Goal: Transaction & Acquisition: Purchase product/service

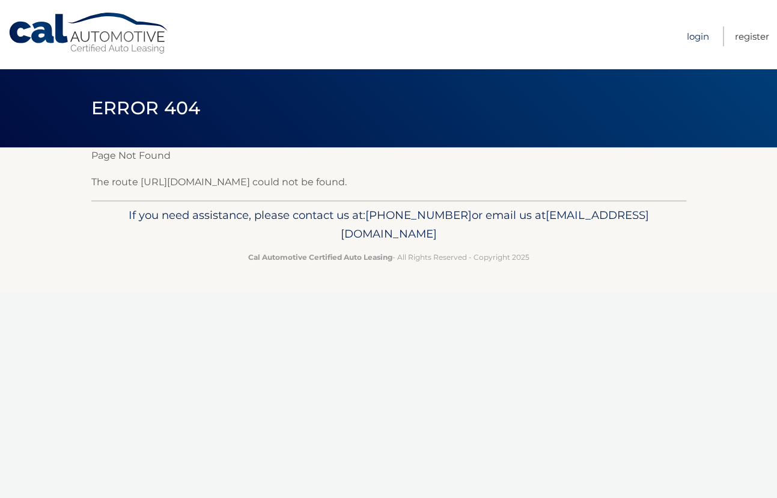
click at [702, 31] on link "Login" at bounding box center [698, 36] width 22 height 20
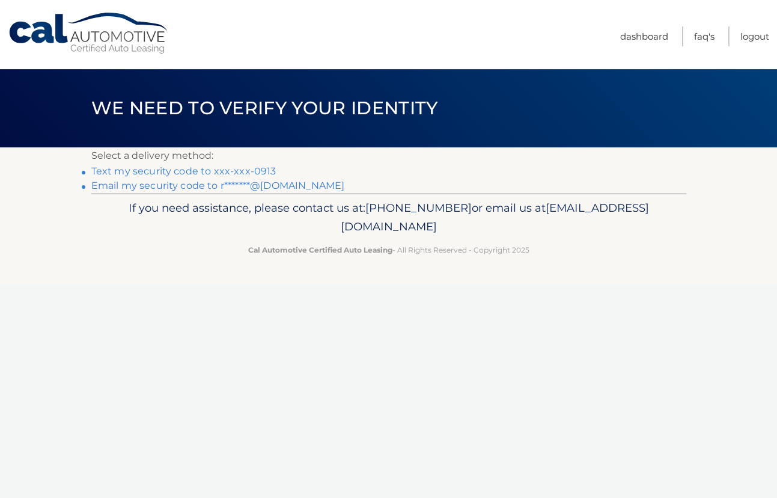
click at [256, 169] on link "Text my security code to xxx-xxx-0913" at bounding box center [183, 170] width 185 height 11
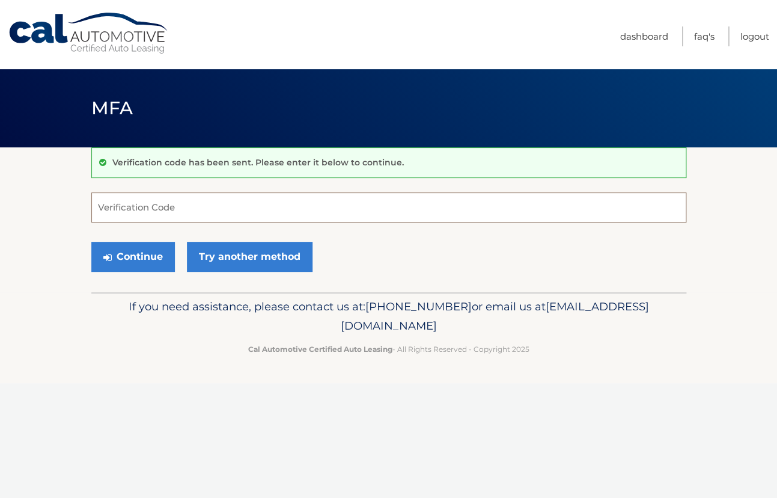
click at [245, 212] on input "Verification Code" at bounding box center [388, 207] width 595 height 30
type input "637619"
click at [91, 242] on button "Continue" at bounding box center [133, 257] width 84 height 30
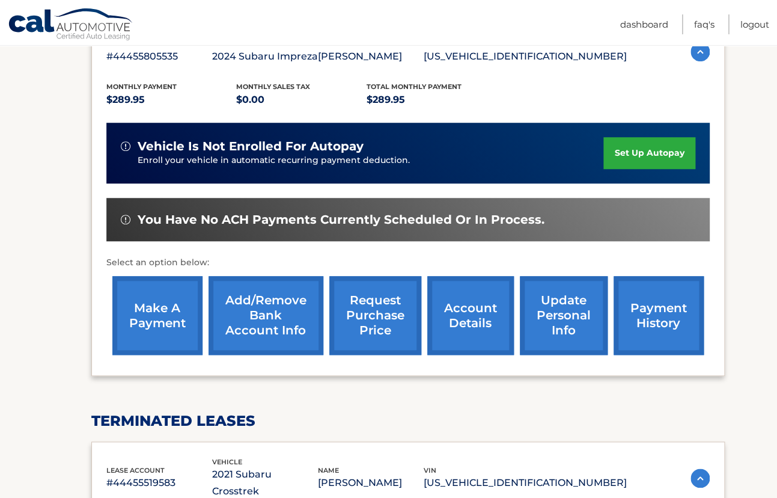
scroll to position [227, 0]
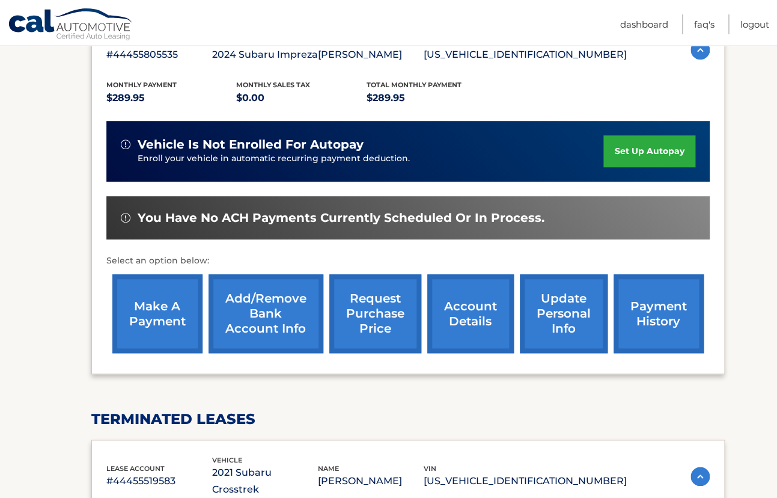
click at [164, 305] on link "make a payment" at bounding box center [157, 313] width 90 height 79
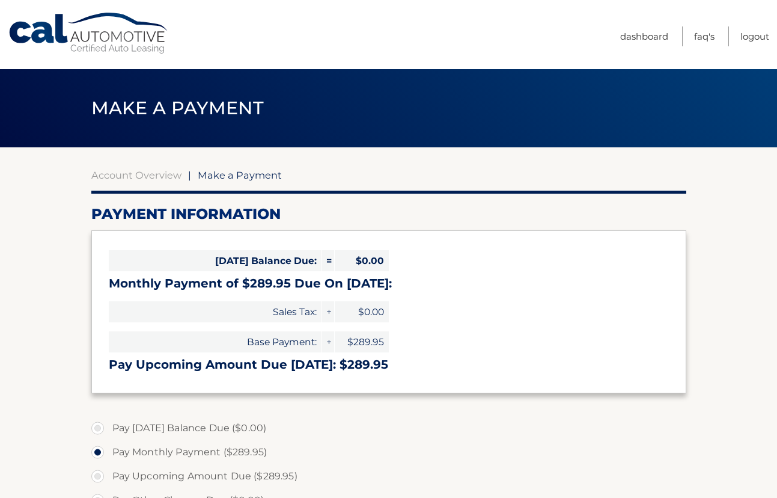
select select "ZjFmMDMzMzYtMTRmZS00ZjAyLWJhMzYtYzgwZTZmZjQ4MTQ5"
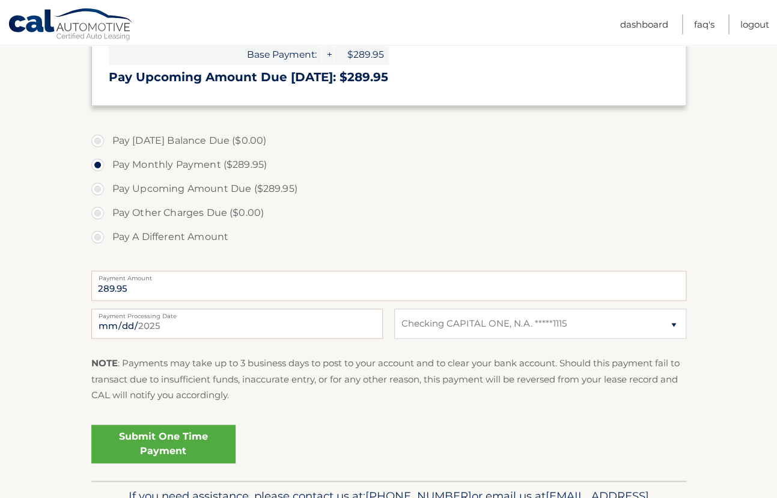
scroll to position [361, 0]
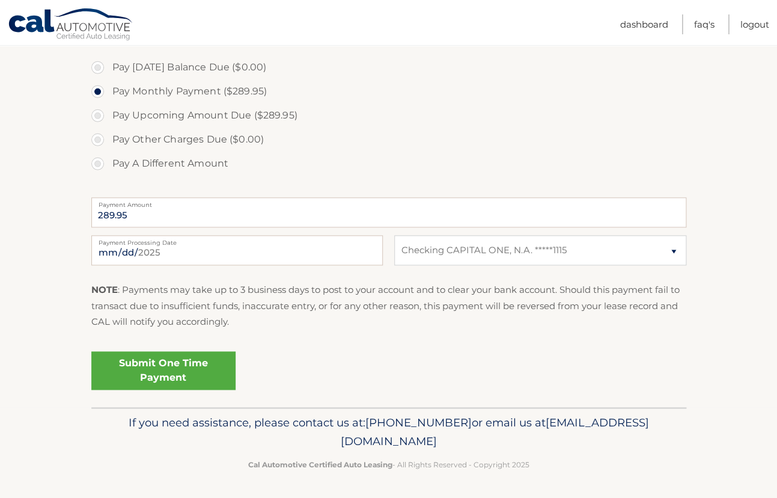
click at [163, 368] on link "Submit One Time Payment" at bounding box center [163, 370] width 144 height 38
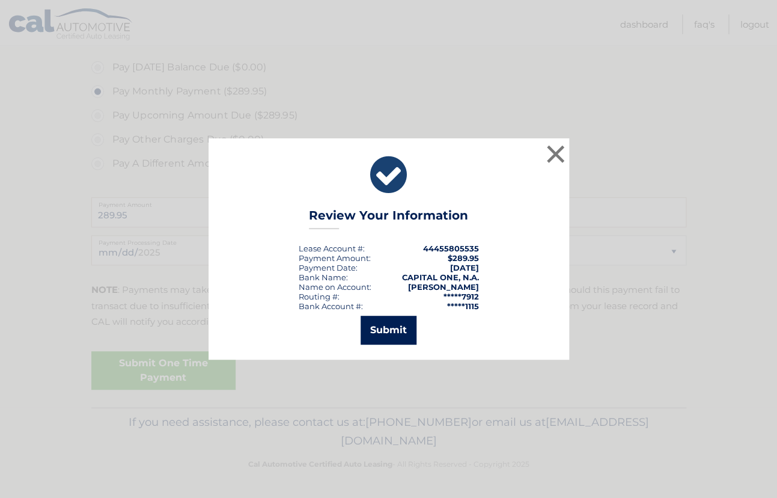
drag, startPoint x: 394, startPoint y: 322, endPoint x: 435, endPoint y: 315, distance: 41.4
click at [395, 320] on button "Submit" at bounding box center [389, 329] width 56 height 29
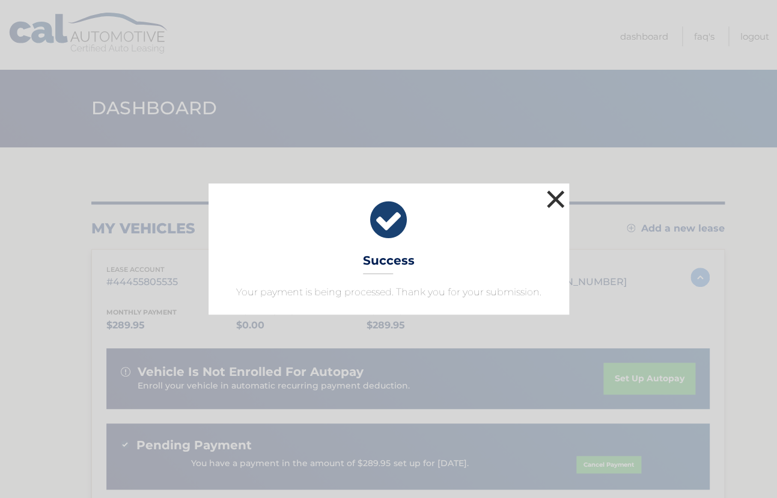
click at [555, 197] on button "×" at bounding box center [556, 199] width 24 height 24
